Goal: Task Accomplishment & Management: Use online tool/utility

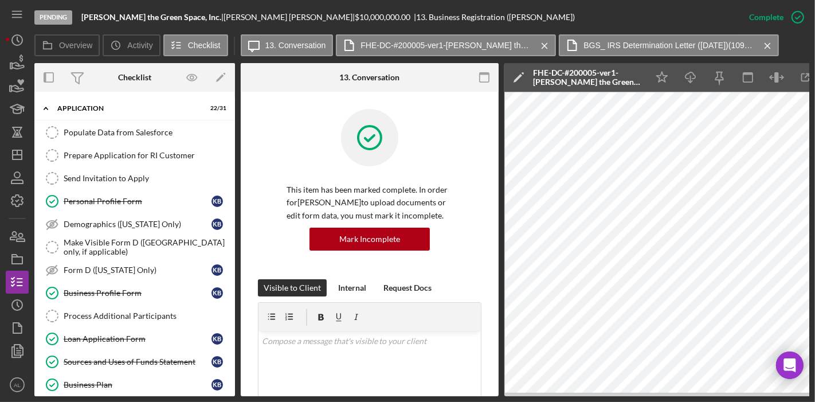
scroll to position [327, 0]
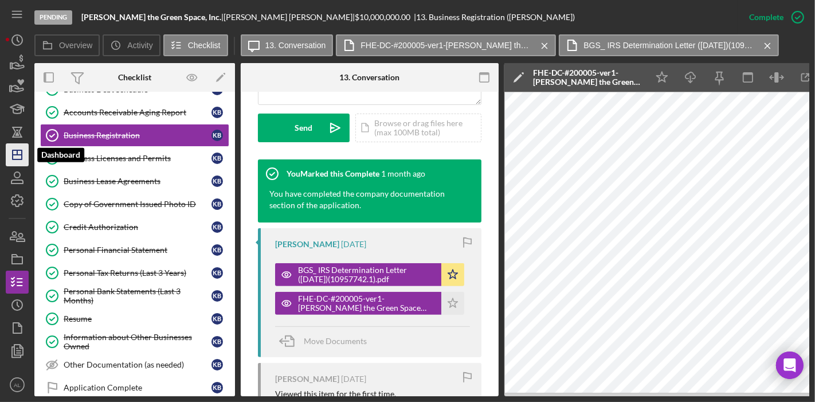
click at [19, 158] on icon "Icon/Dashboard" at bounding box center [17, 154] width 29 height 29
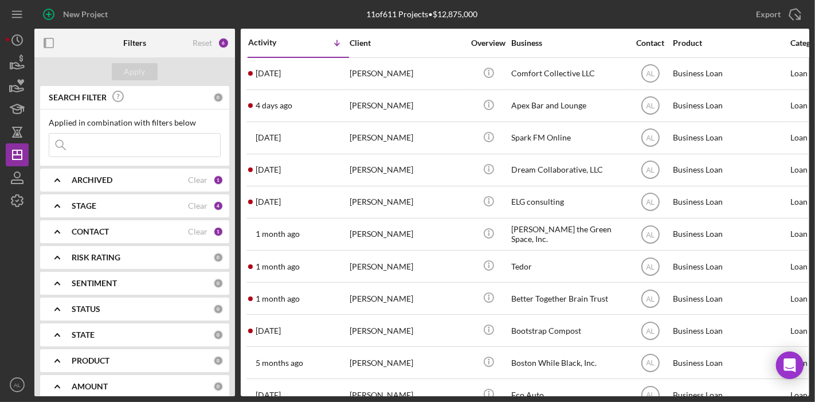
click at [116, 225] on div "CONTACT Clear 1" at bounding box center [148, 231] width 152 height 23
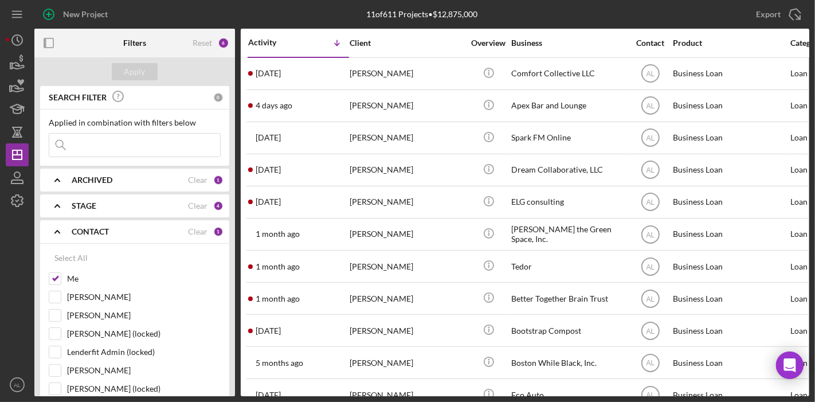
click at [108, 209] on div "STAGE" at bounding box center [130, 205] width 116 height 9
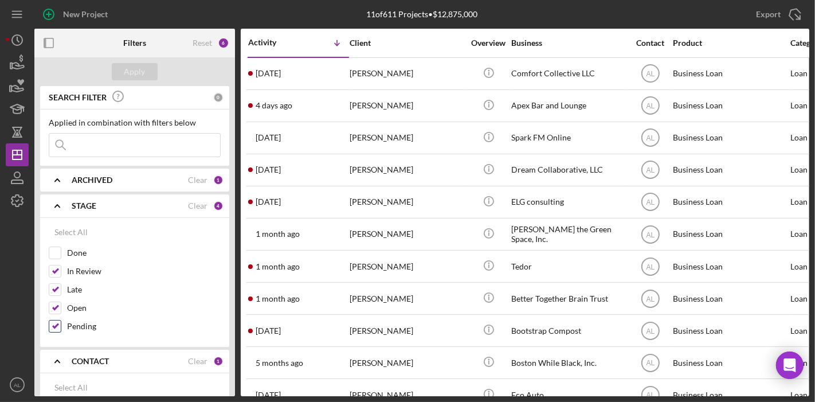
click at [54, 320] on div at bounding box center [55, 326] width 13 height 13
click at [57, 321] on input "Pending" at bounding box center [54, 325] width 11 height 11
checkbox input "false"
click at [129, 74] on div "Apply" at bounding box center [134, 71] width 21 height 17
